Goal: Transaction & Acquisition: Purchase product/service

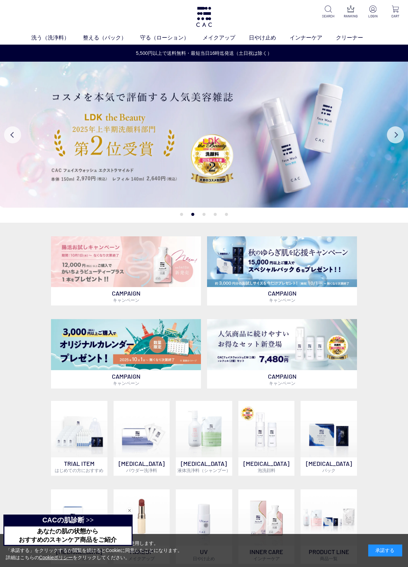
click at [233, 51] on link "ヘアパック" at bounding box center [227, 50] width 24 height 5
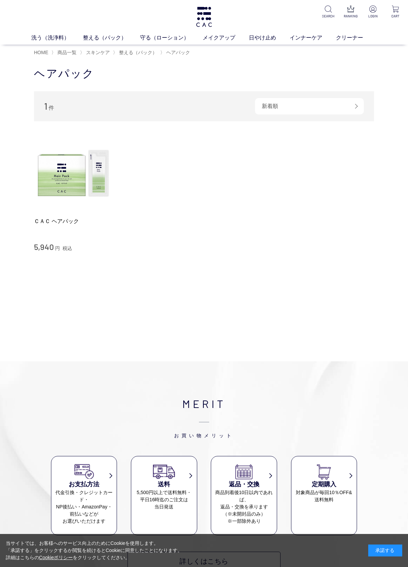
click at [84, 172] on img at bounding box center [73, 174] width 78 height 78
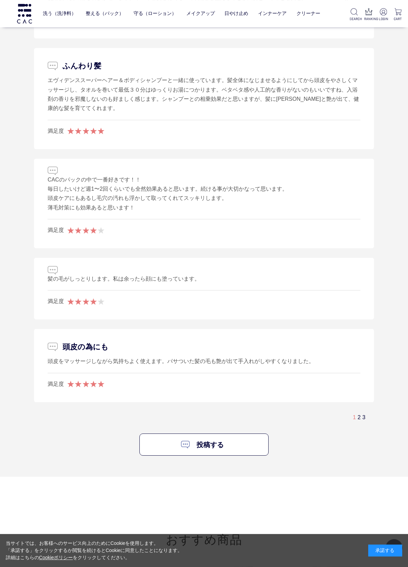
scroll to position [1275, 0]
click at [363, 413] on link "3" at bounding box center [364, 416] width 3 height 6
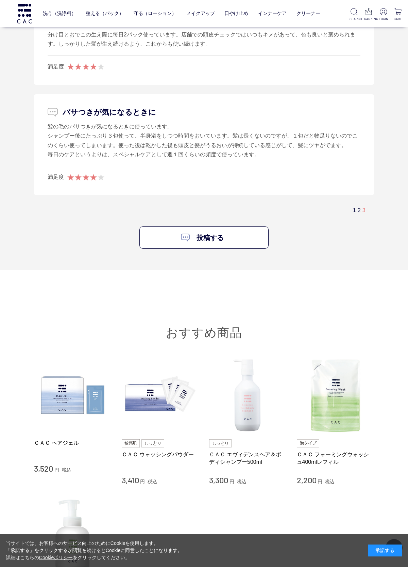
scroll to position [780, 0]
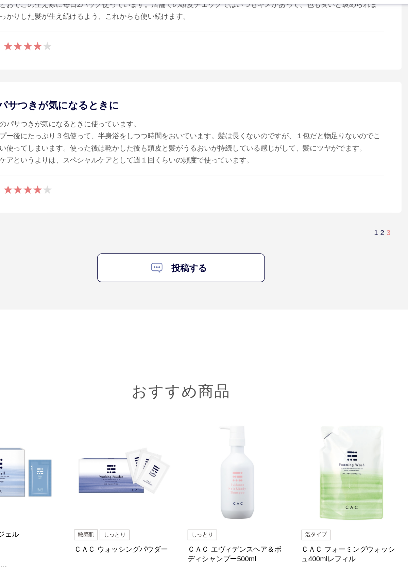
click at [358, 200] on link "2" at bounding box center [359, 203] width 3 height 6
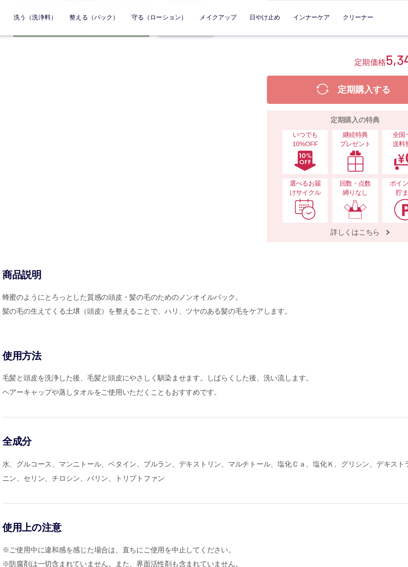
scroll to position [0, 0]
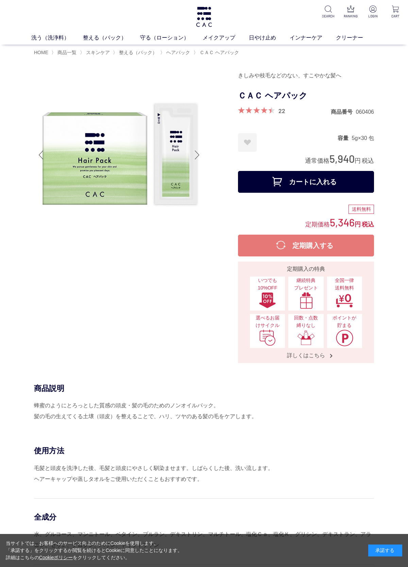
click at [71, 50] on span "商品一覧" at bounding box center [67, 52] width 19 height 5
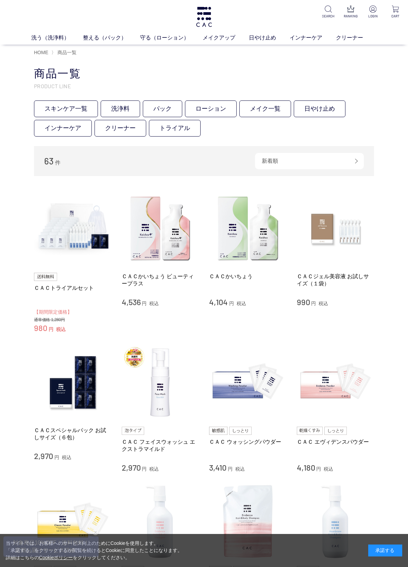
click at [211, 109] on link "ローション" at bounding box center [211, 108] width 52 height 17
